Goal: Information Seeking & Learning: Check status

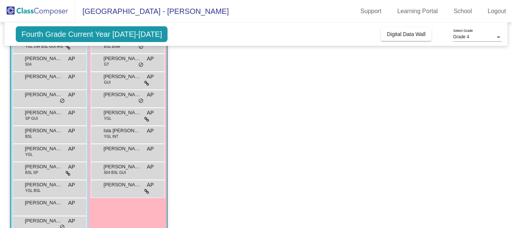
scroll to position [75, 0]
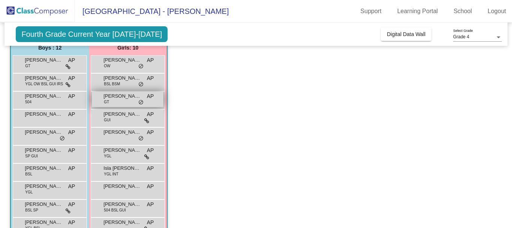
click at [120, 96] on span "[PERSON_NAME]" at bounding box center [123, 96] width 38 height 8
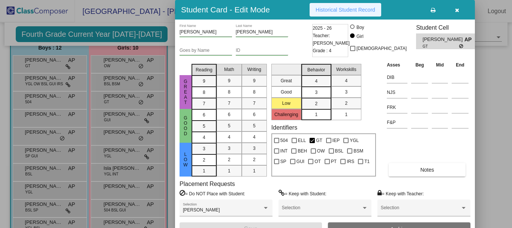
click at [337, 9] on span "Historical Student Record" at bounding box center [346, 10] width 60 height 6
click at [456, 9] on icon "button" at bounding box center [457, 10] width 4 height 5
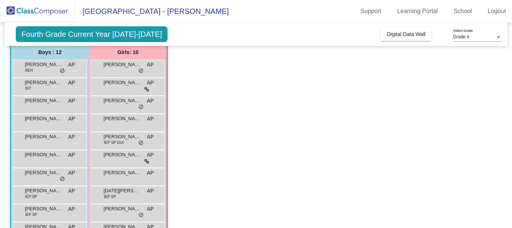
scroll to position [375, 0]
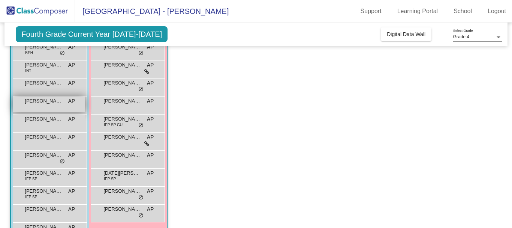
click at [46, 99] on span "[PERSON_NAME]" at bounding box center [44, 101] width 38 height 8
click at [47, 102] on span "[PERSON_NAME]" at bounding box center [44, 101] width 38 height 8
click at [35, 103] on span "[PERSON_NAME]" at bounding box center [44, 101] width 38 height 8
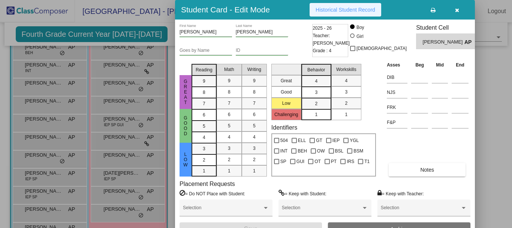
click at [333, 10] on span "Historical Student Record" at bounding box center [346, 10] width 60 height 6
click at [457, 8] on icon "button" at bounding box center [457, 10] width 4 height 5
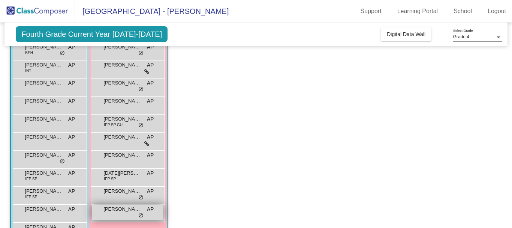
click at [119, 209] on span "[PERSON_NAME] [PERSON_NAME]" at bounding box center [123, 209] width 38 height 8
click at [117, 210] on span "[PERSON_NAME] [PERSON_NAME]" at bounding box center [123, 209] width 38 height 8
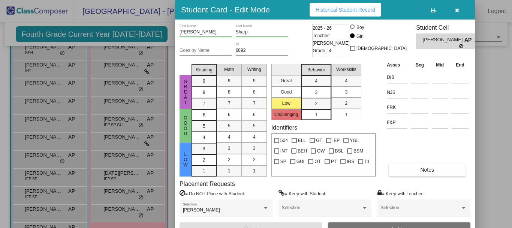
click at [339, 9] on span "Historical Student Record" at bounding box center [346, 10] width 60 height 6
click at [460, 11] on button "button" at bounding box center [457, 10] width 24 height 14
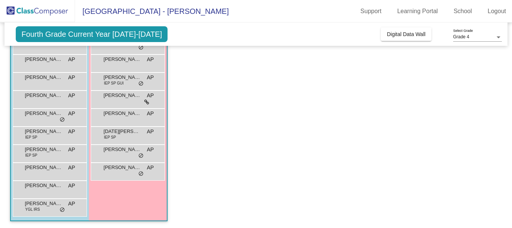
scroll to position [418, 0]
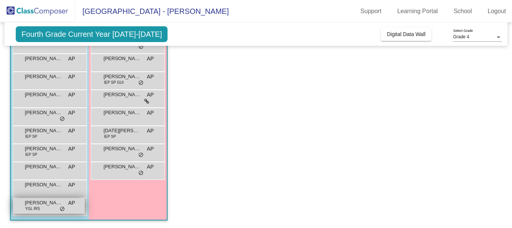
click at [48, 204] on span "[PERSON_NAME]" at bounding box center [44, 203] width 38 height 8
click at [46, 203] on span "[PERSON_NAME]" at bounding box center [44, 203] width 38 height 8
click at [39, 203] on span "[PERSON_NAME]" at bounding box center [44, 203] width 38 height 8
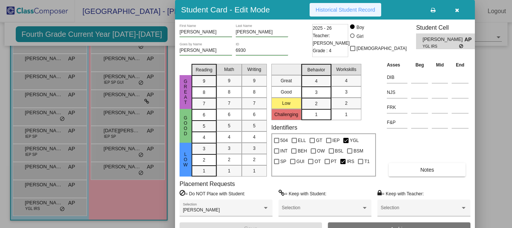
click at [336, 11] on span "Historical Student Record" at bounding box center [346, 10] width 60 height 6
click at [458, 13] on icon "button" at bounding box center [457, 10] width 4 height 5
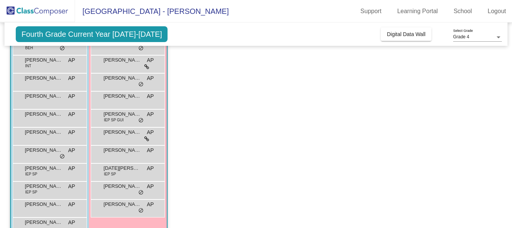
scroll to position [342, 0]
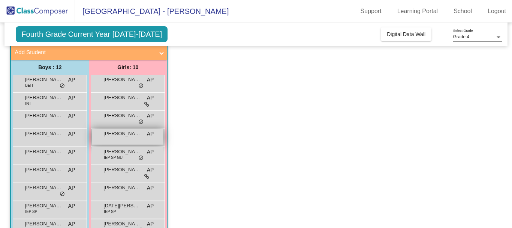
click at [114, 132] on span "[PERSON_NAME]" at bounding box center [123, 134] width 38 height 8
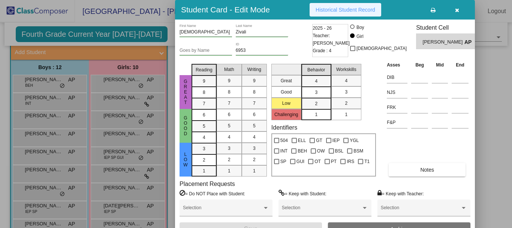
click at [339, 12] on span "Historical Student Record" at bounding box center [346, 10] width 60 height 6
click at [460, 9] on button "button" at bounding box center [457, 10] width 24 height 14
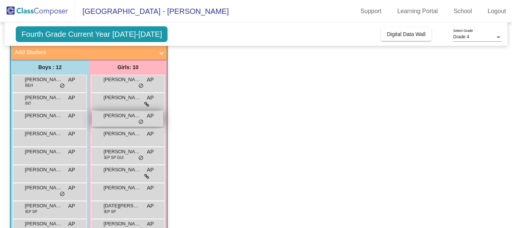
click at [122, 117] on span "[PERSON_NAME]" at bounding box center [123, 116] width 38 height 8
click at [122, 116] on span "[PERSON_NAME]" at bounding box center [123, 116] width 38 height 8
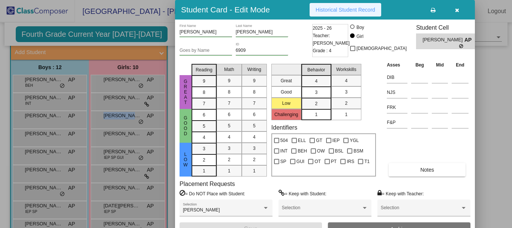
click at [334, 10] on span "Historical Student Record" at bounding box center [346, 10] width 60 height 6
click at [454, 6] on button "button" at bounding box center [457, 10] width 24 height 14
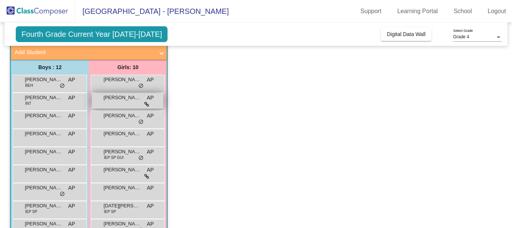
click at [123, 98] on span "[PERSON_NAME]" at bounding box center [123, 98] width 38 height 8
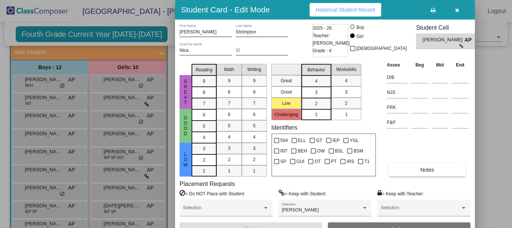
click at [318, 12] on span "Historical Student Record" at bounding box center [346, 10] width 60 height 6
click at [455, 8] on icon "button" at bounding box center [457, 10] width 4 height 5
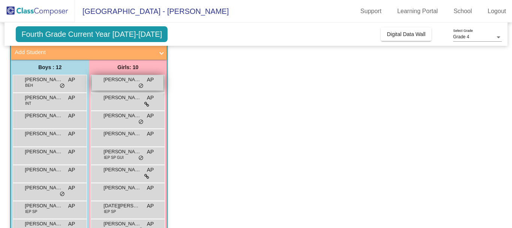
click at [116, 80] on span "[PERSON_NAME]" at bounding box center [123, 80] width 38 height 8
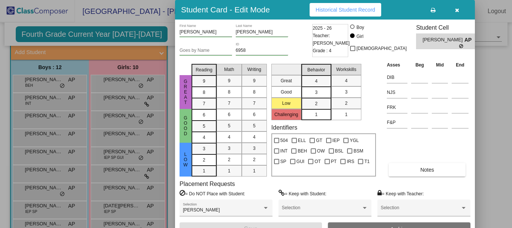
click at [345, 9] on span "Historical Student Record" at bounding box center [346, 10] width 60 height 6
click at [459, 10] on icon "button" at bounding box center [457, 10] width 4 height 5
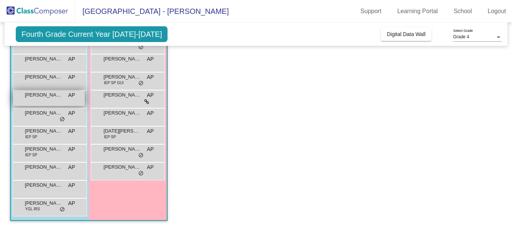
scroll to position [418, 0]
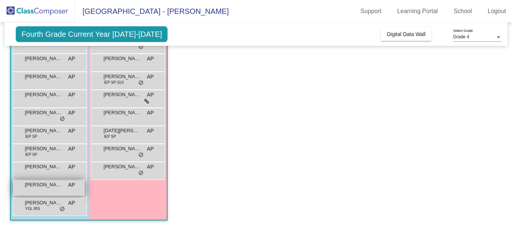
click at [45, 185] on span "[PERSON_NAME]" at bounding box center [44, 185] width 38 height 8
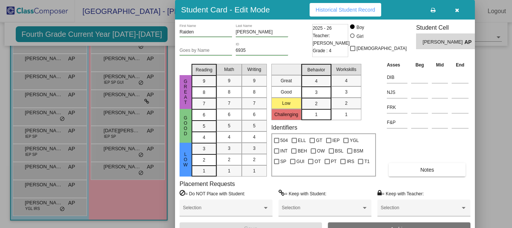
click at [328, 8] on span "Historical Student Record" at bounding box center [346, 10] width 60 height 6
click at [457, 14] on button "button" at bounding box center [457, 10] width 24 height 14
